Goal: Entertainment & Leisure: Browse casually

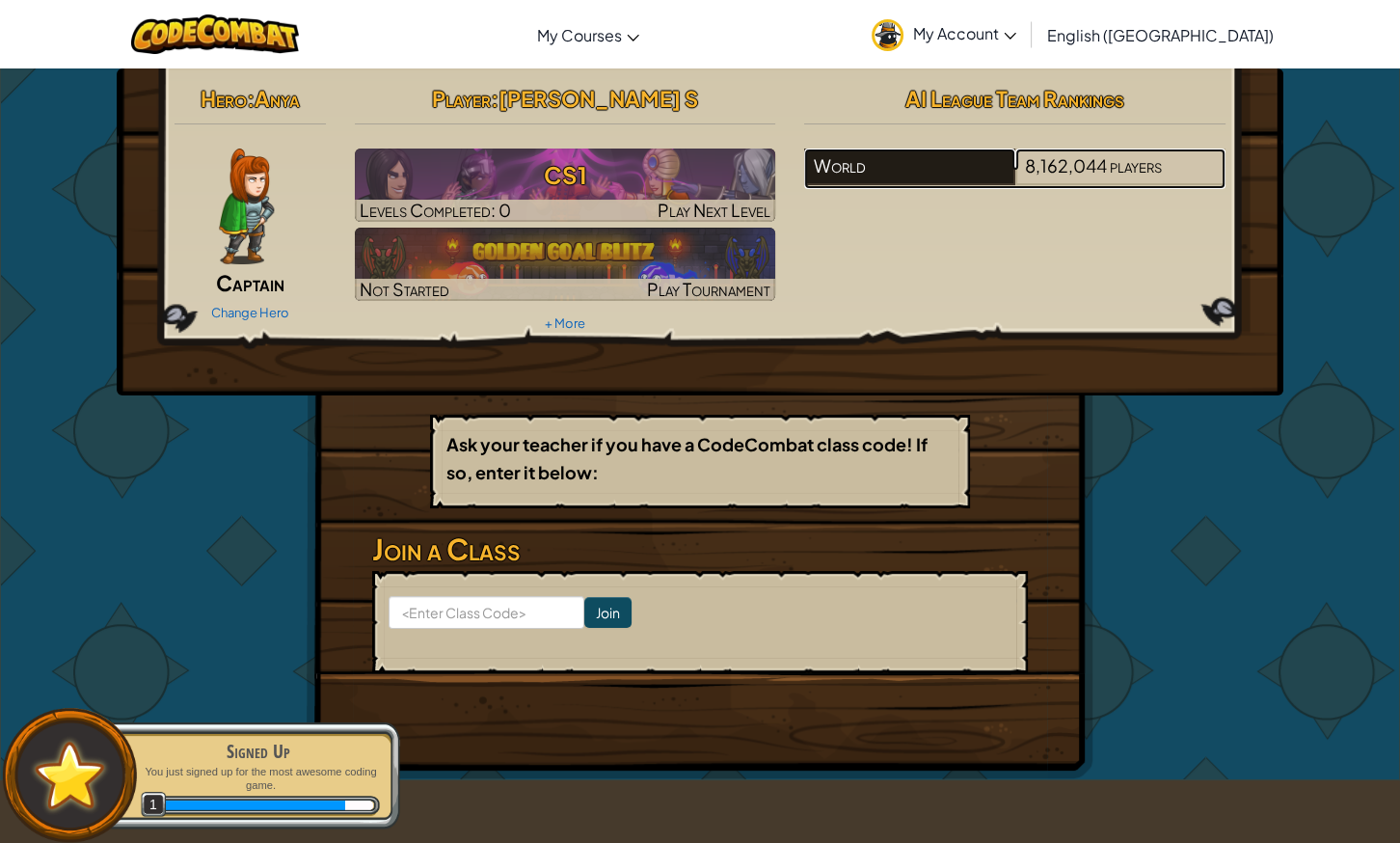
click at [920, 155] on div "World" at bounding box center [908, 166] width 210 height 36
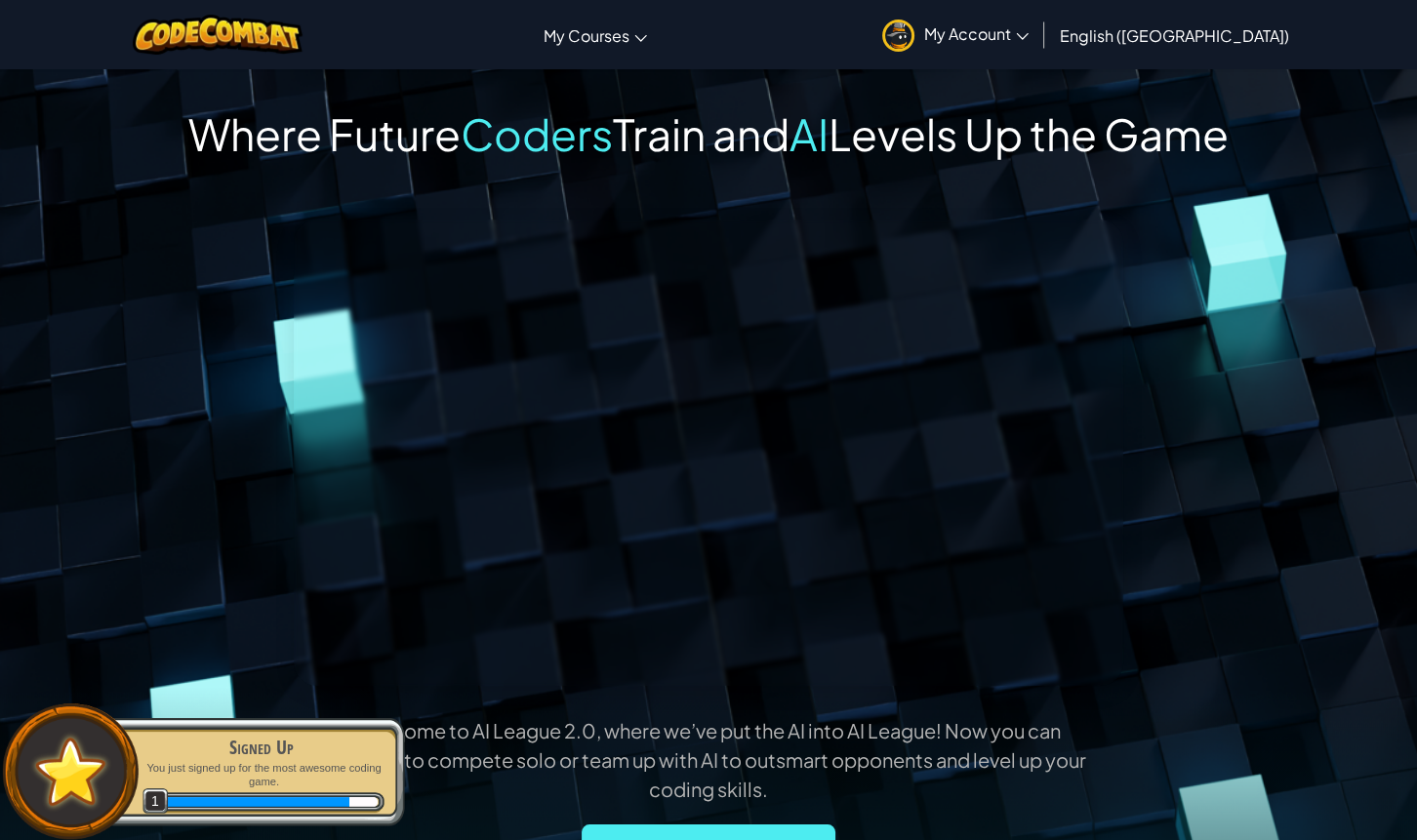
scroll to position [735, 0]
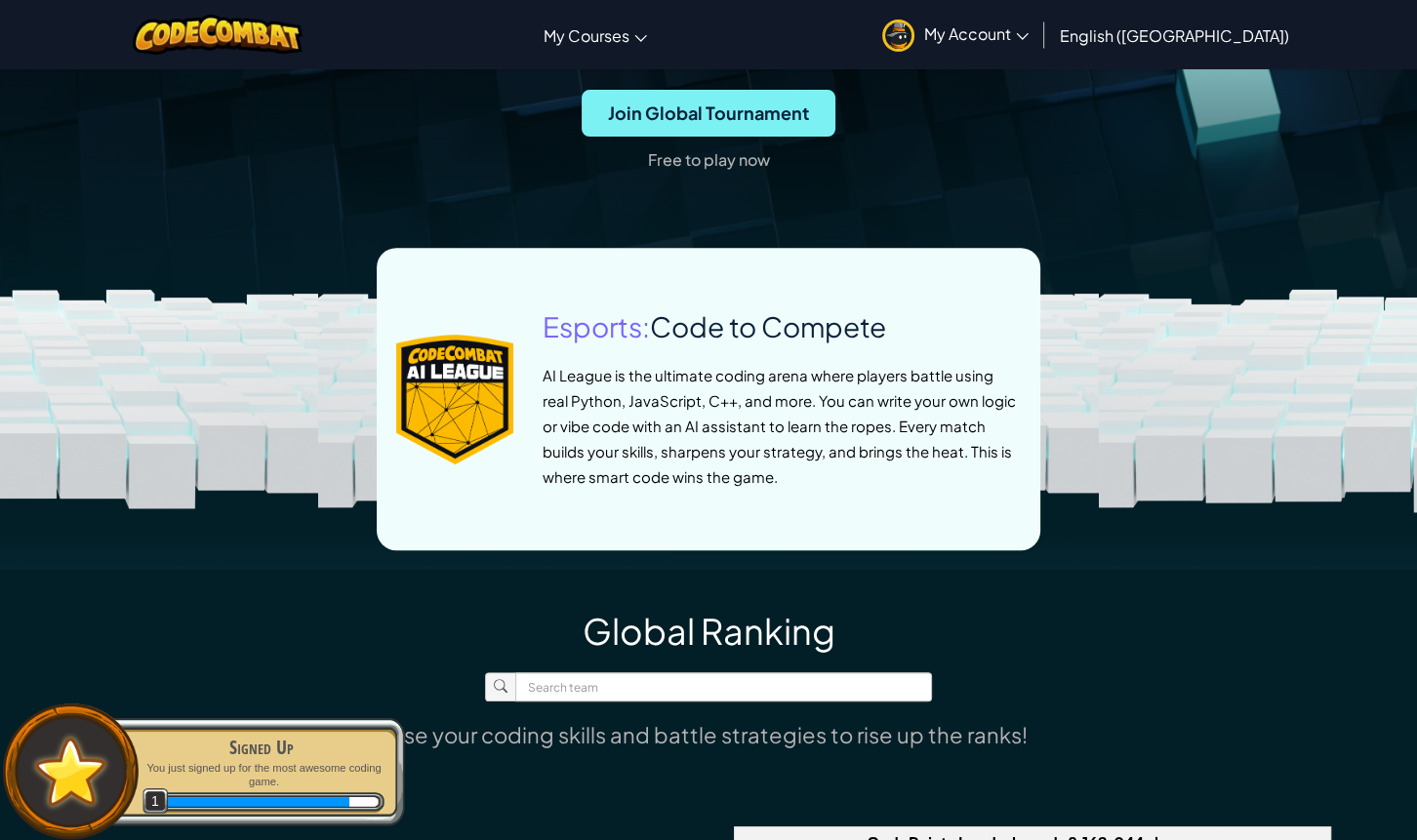
click at [694, 103] on span "Join Global Tournament" at bounding box center [708, 113] width 253 height 47
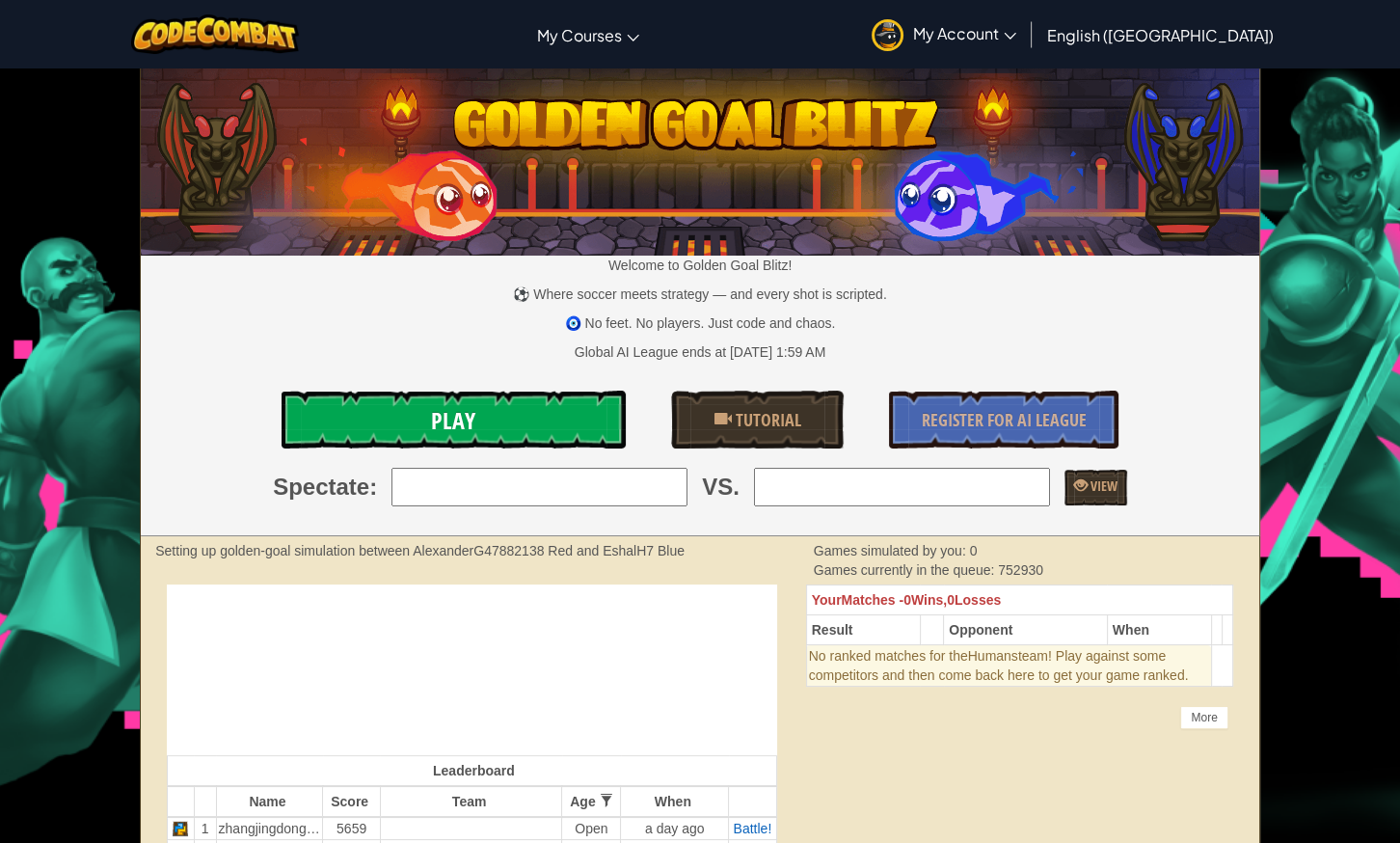
click at [485, 431] on link "Play" at bounding box center [454, 419] width 344 height 58
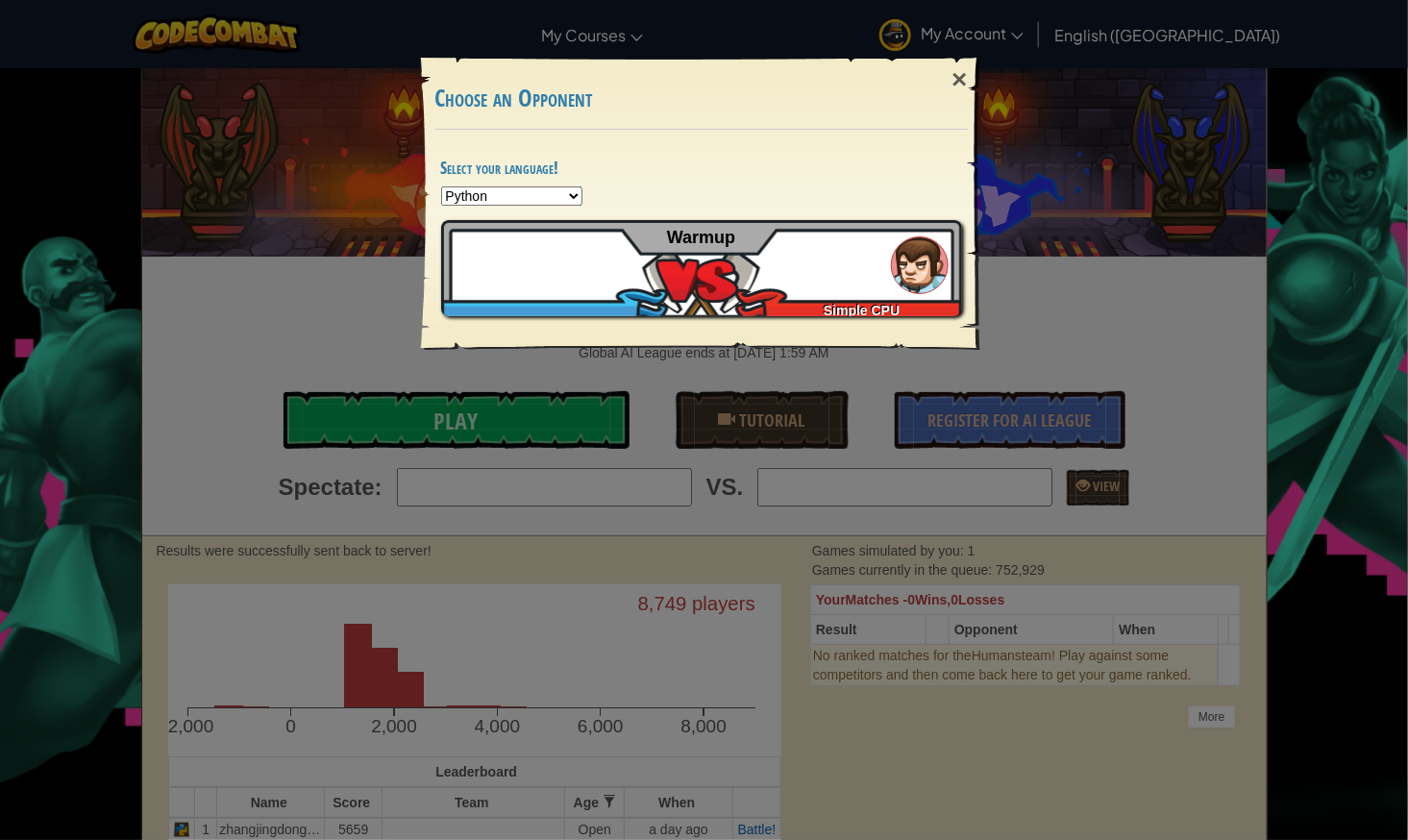
click at [562, 187] on select "Python JavaScript CoffeeScript Lua C++ Java (Experimental)" at bounding box center [512, 196] width 141 height 19
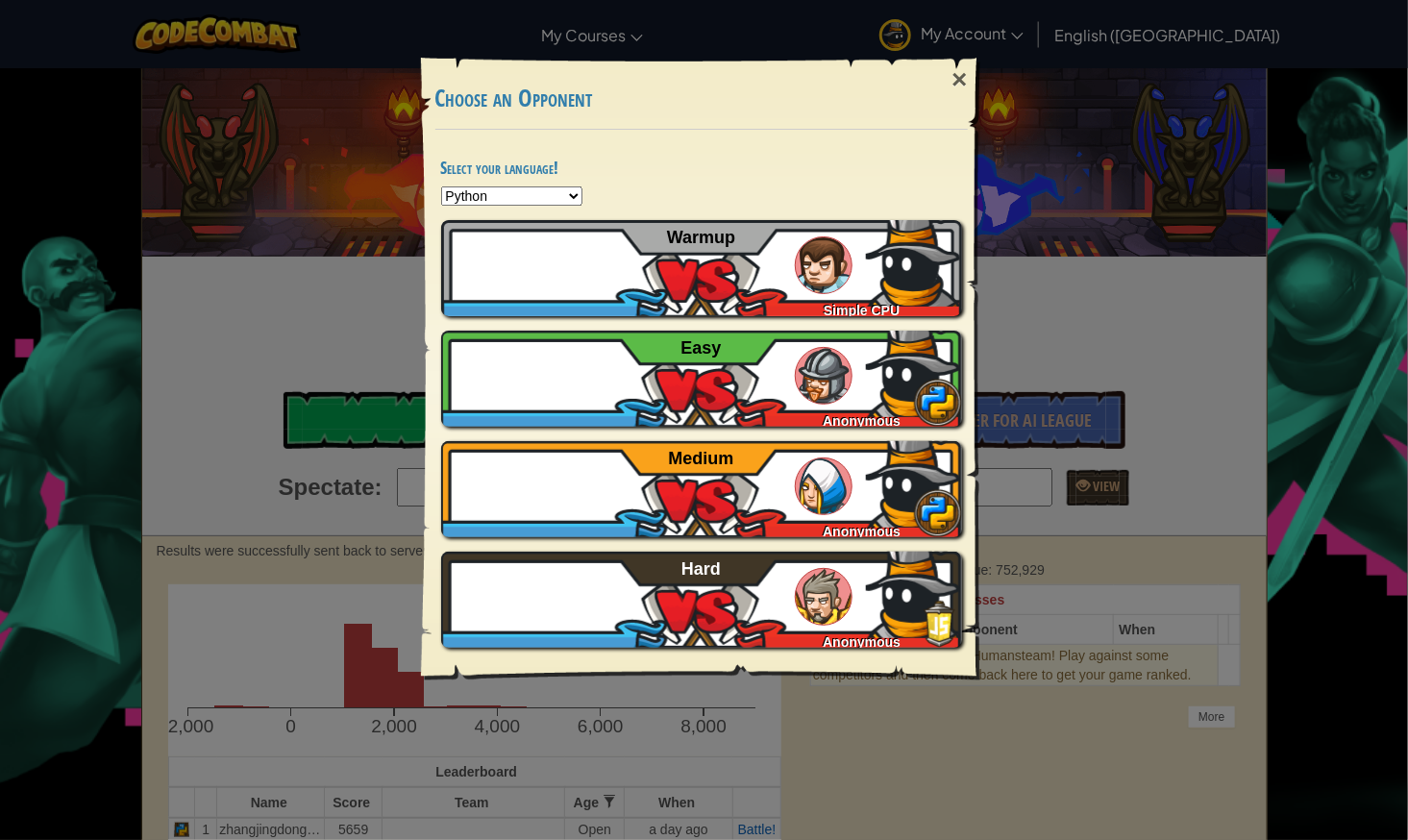
click at [512, 184] on div "Select your language! Python JavaScript CoffeeScript Lua C++ Java (Experimental…" at bounding box center [702, 405] width 559 height 552
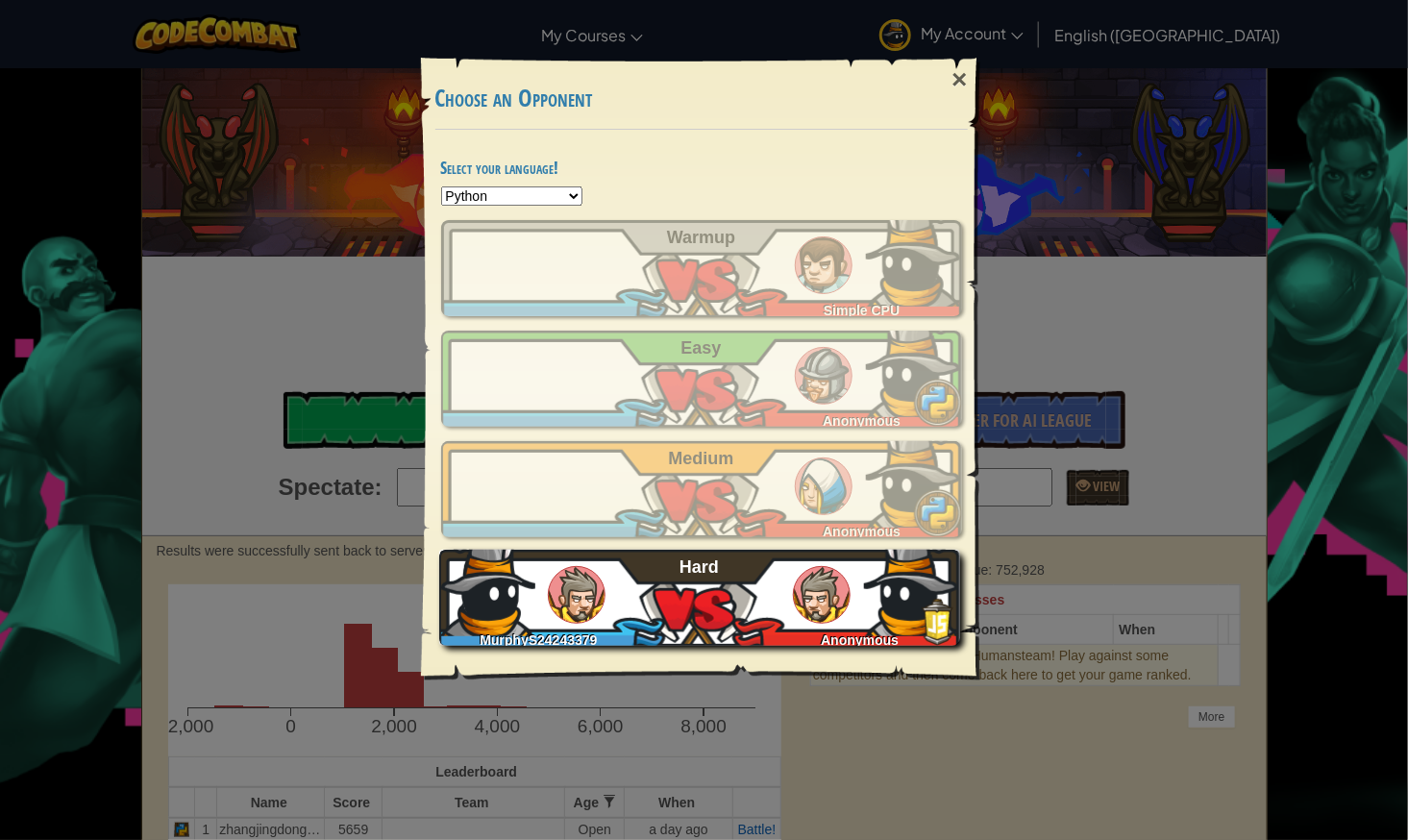
click at [716, 620] on div "MurphyS24243379 Anonymous Hard" at bounding box center [700, 597] width 520 height 96
